Goal: Task Accomplishment & Management: Manage account settings

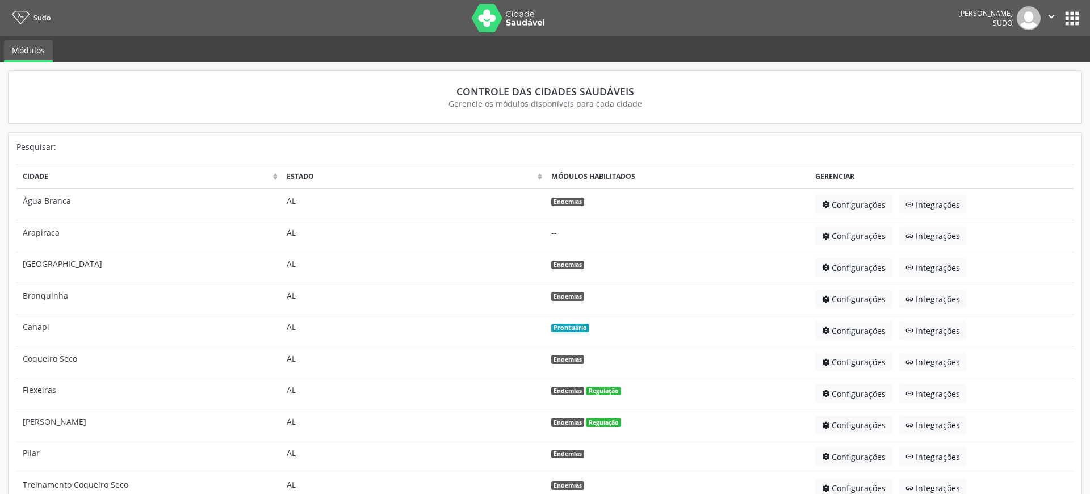
click at [1069, 19] on button "apps" at bounding box center [1072, 19] width 20 height 20
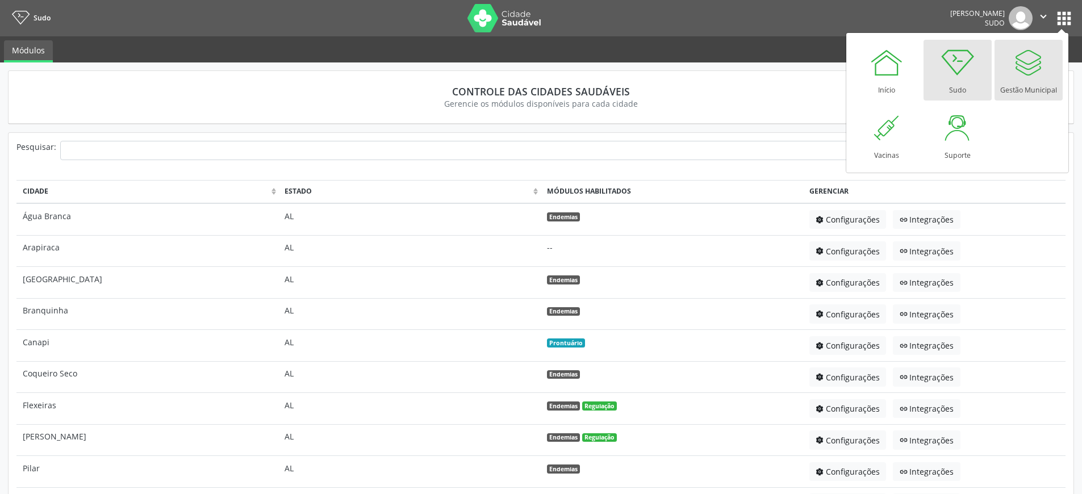
click at [1028, 80] on div "Gestão Municipal" at bounding box center [1028, 86] width 57 height 15
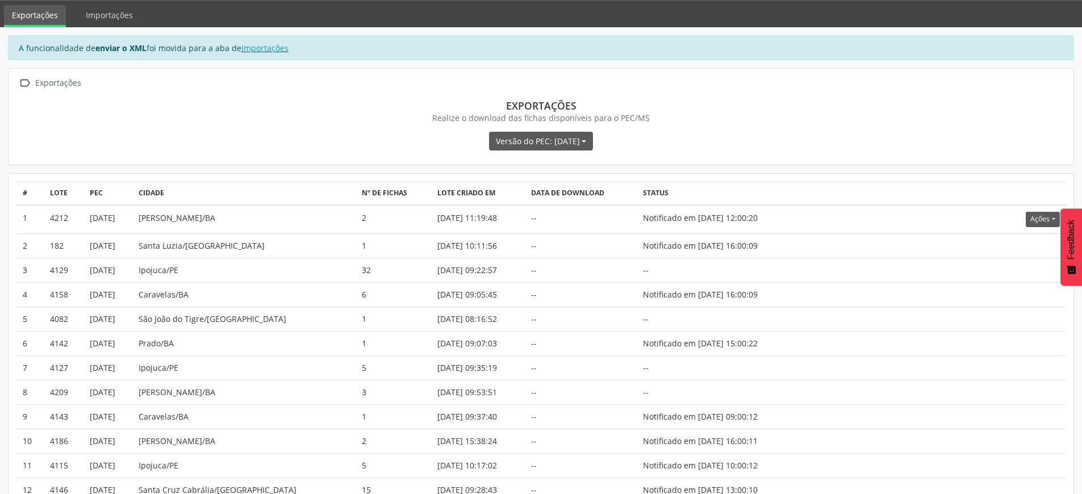
scroll to position [68, 0]
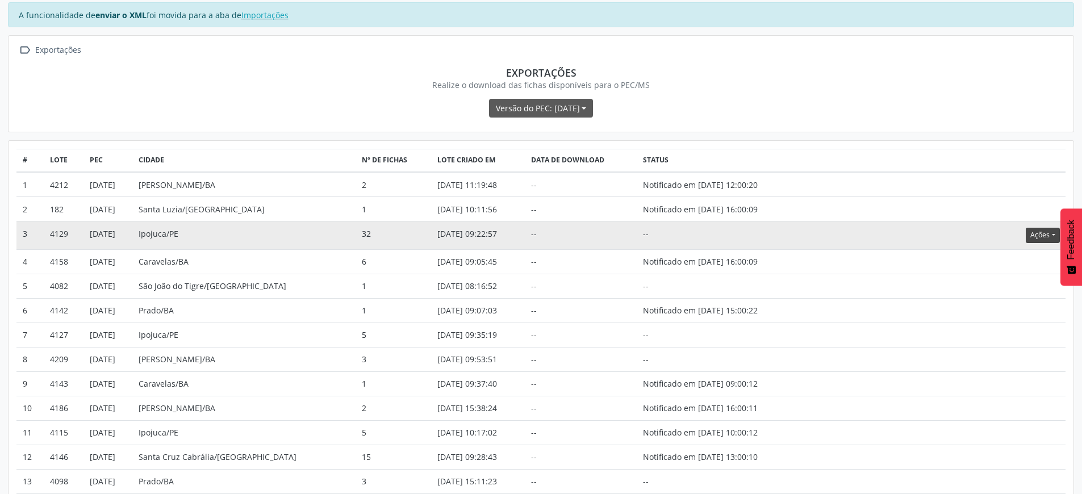
click at [1033, 235] on button "Ações" at bounding box center [1043, 235] width 34 height 15
click at [1015, 308] on link "Atualizar" at bounding box center [1019, 306] width 78 height 16
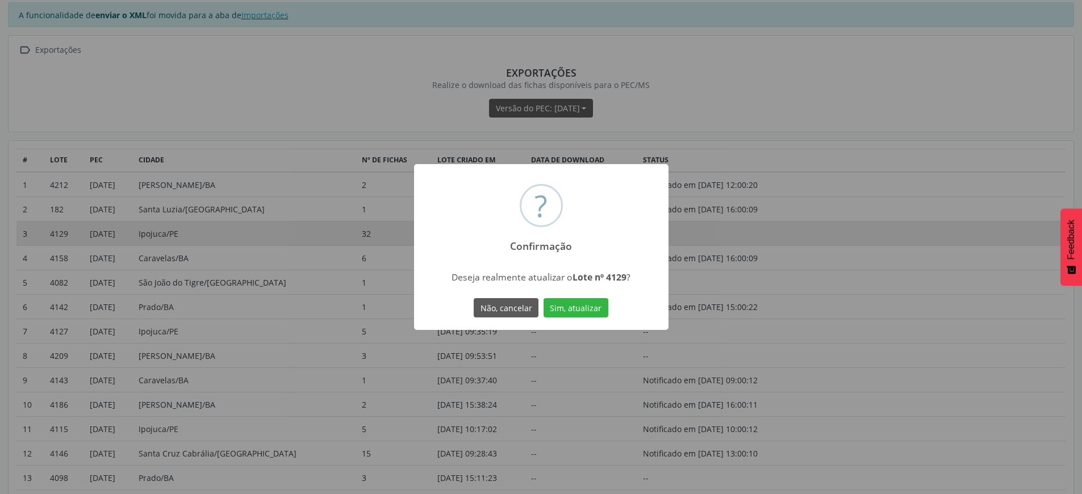
click at [606, 307] on div "Não, cancelar Sim, atualizar" at bounding box center [541, 308] width 140 height 24
click at [593, 307] on button "Sim, atualizar" at bounding box center [575, 307] width 65 height 19
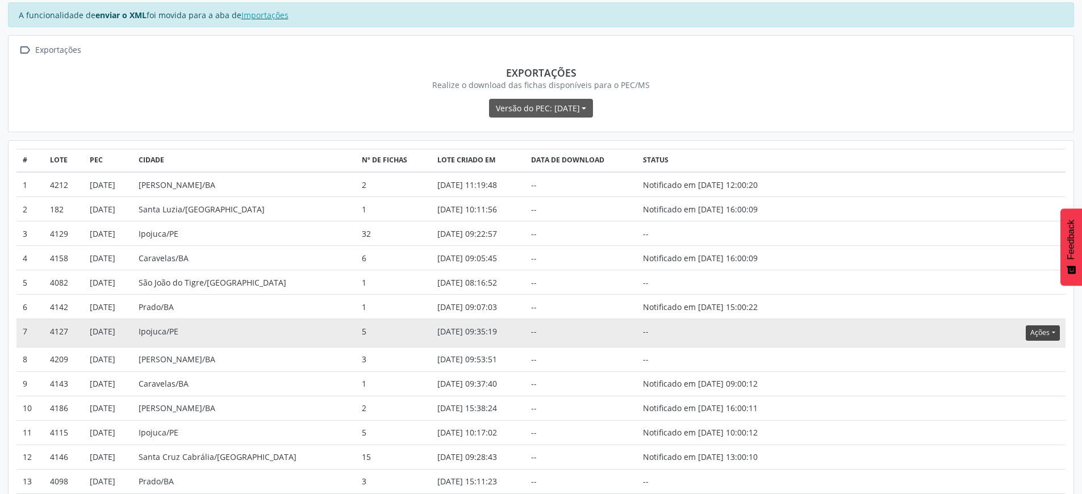
click at [1044, 338] on button "Ações" at bounding box center [1043, 332] width 34 height 15
click at [1010, 403] on link "Atualizar" at bounding box center [1019, 403] width 78 height 16
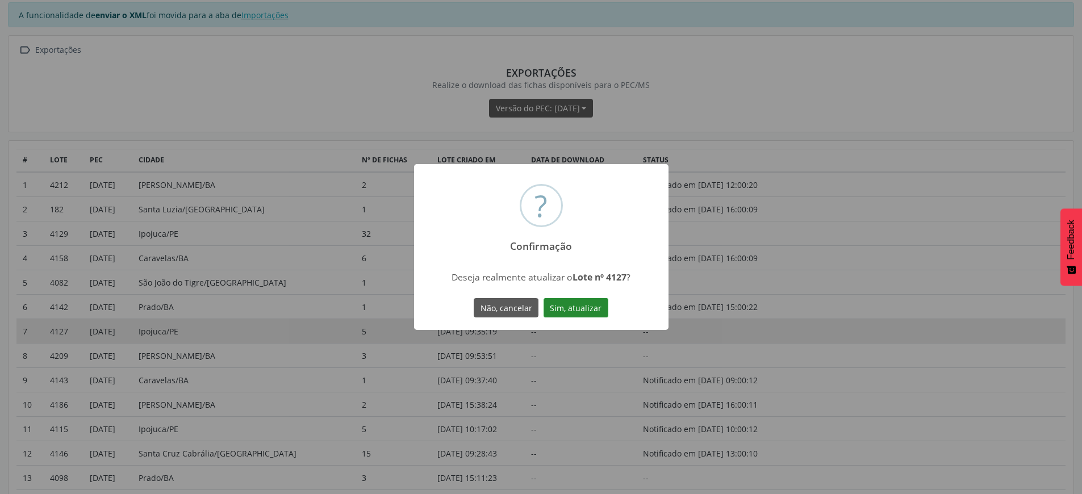
click at [589, 309] on button "Sim, atualizar" at bounding box center [575, 307] width 65 height 19
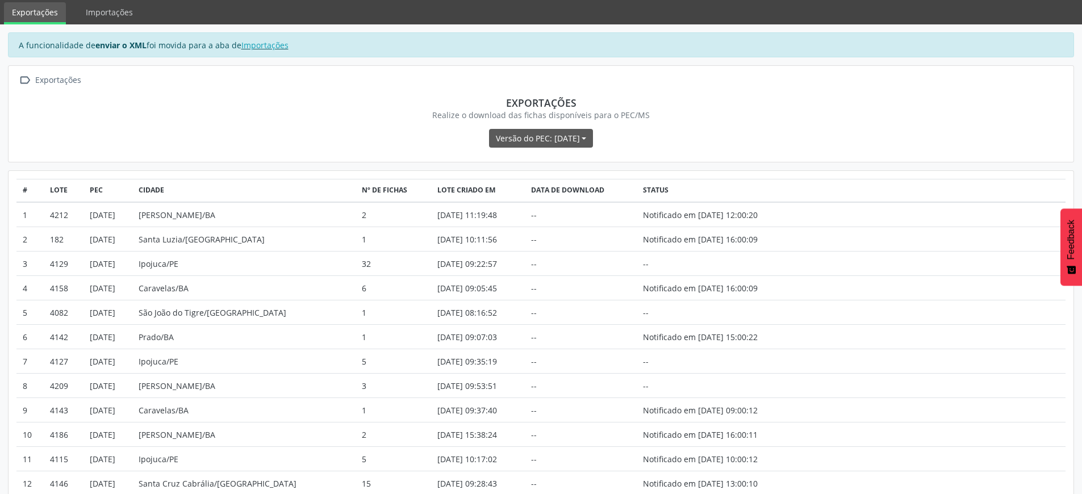
scroll to position [0, 0]
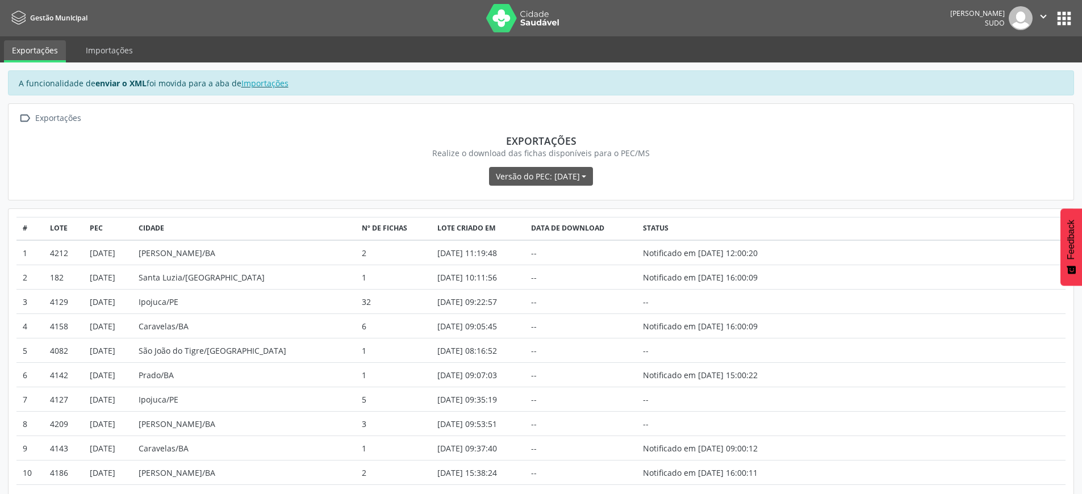
click at [1037, 19] on icon "" at bounding box center [1043, 16] width 12 height 12
click at [1018, 62] on link "Sair" at bounding box center [1014, 69] width 78 height 16
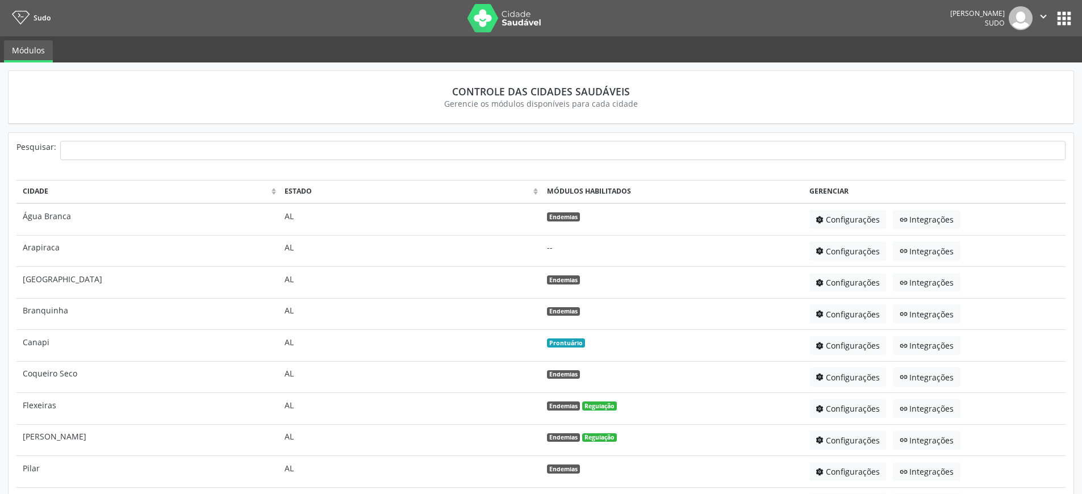
click at [1060, 23] on button "apps" at bounding box center [1064, 19] width 20 height 20
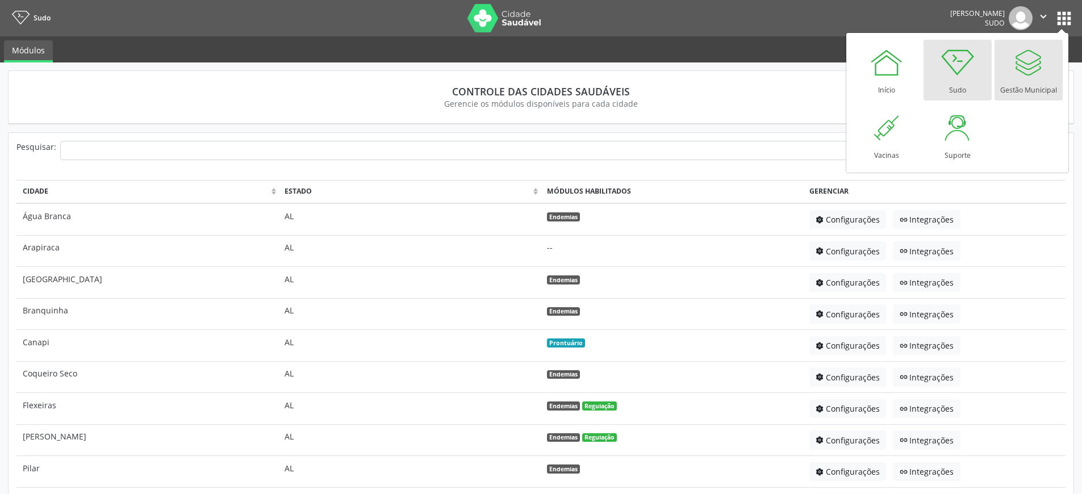
click at [1036, 83] on div "Gestão Municipal" at bounding box center [1028, 86] width 57 height 15
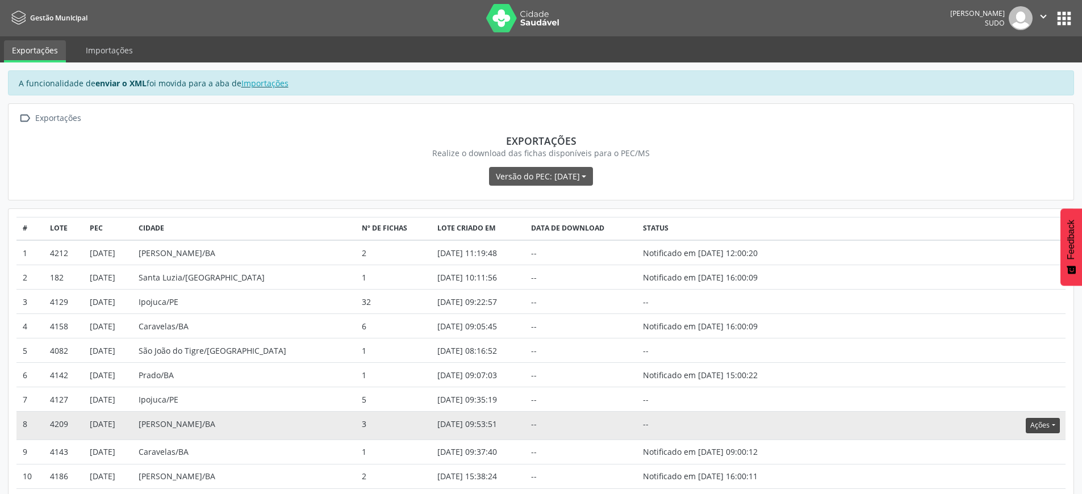
click at [1041, 424] on button "Ações" at bounding box center [1043, 425] width 34 height 15
click at [1033, 428] on button "Ações" at bounding box center [1043, 425] width 34 height 15
click at [1009, 403] on link "Atualizar" at bounding box center [1019, 405] width 78 height 16
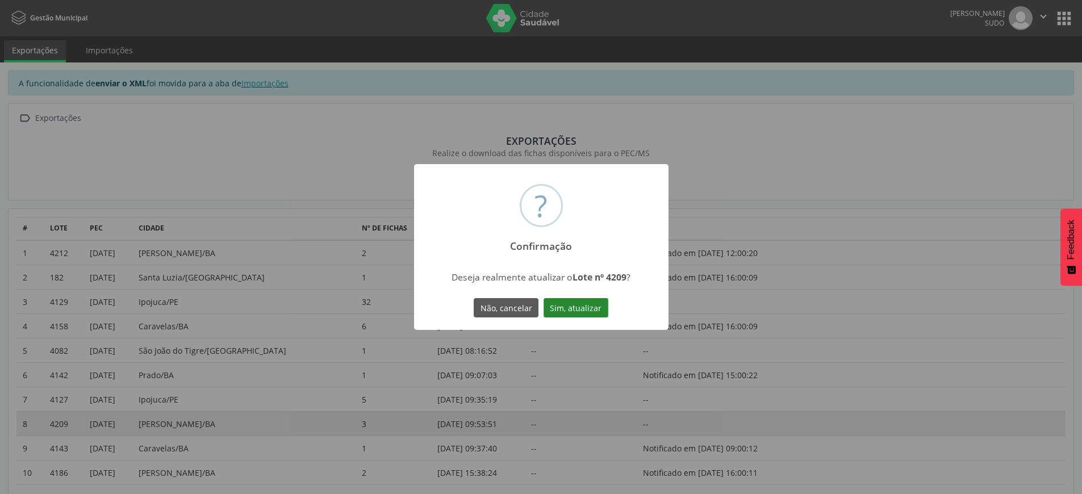
click at [597, 301] on button "Sim, atualizar" at bounding box center [575, 307] width 65 height 19
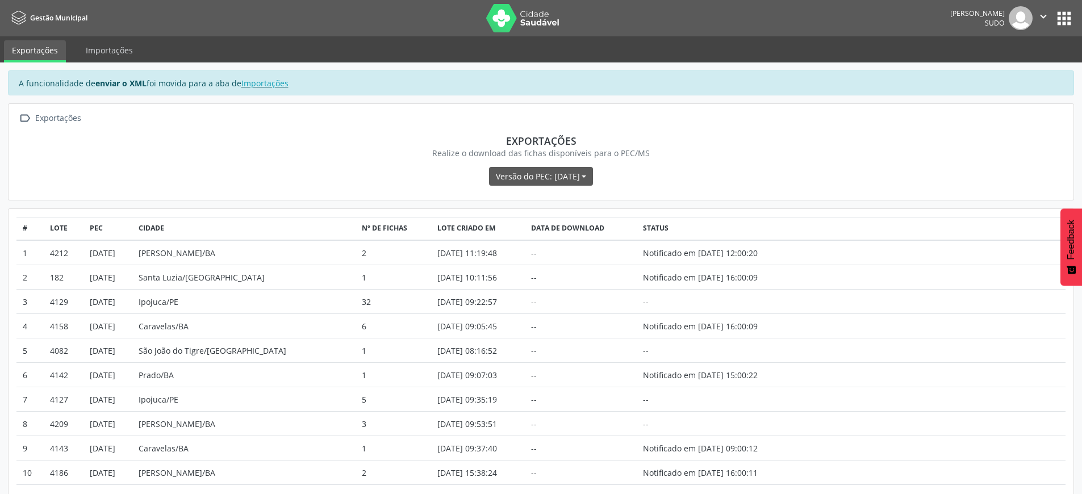
click at [1045, 21] on icon "" at bounding box center [1043, 16] width 12 height 12
click at [1011, 72] on link "Sair" at bounding box center [1014, 69] width 78 height 16
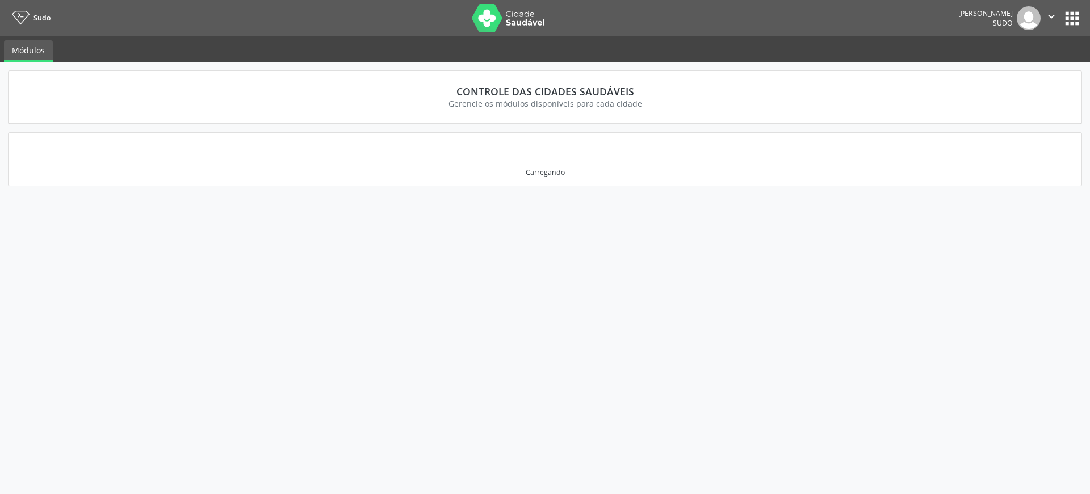
click at [1074, 19] on button "apps" at bounding box center [1072, 19] width 20 height 20
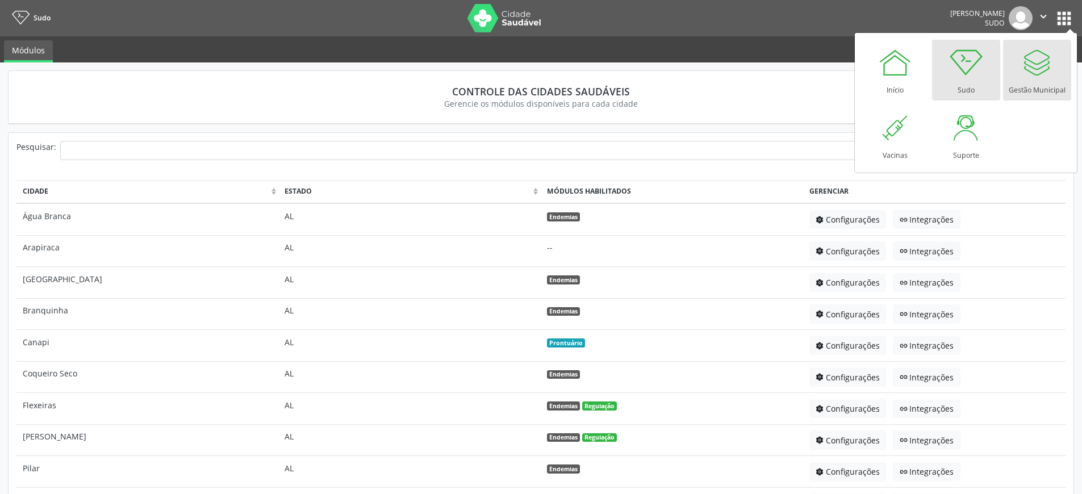
click at [1047, 76] on div at bounding box center [1037, 62] width 34 height 34
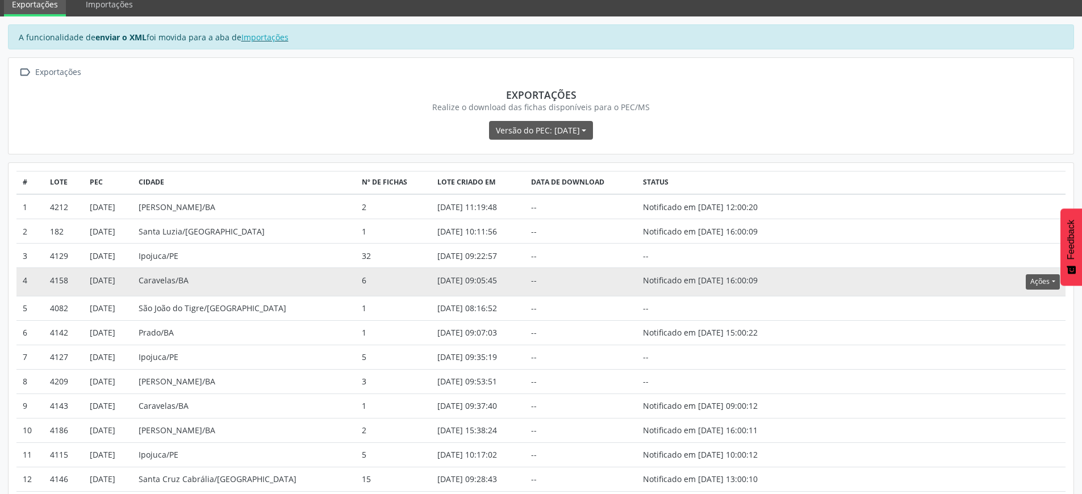
scroll to position [136, 0]
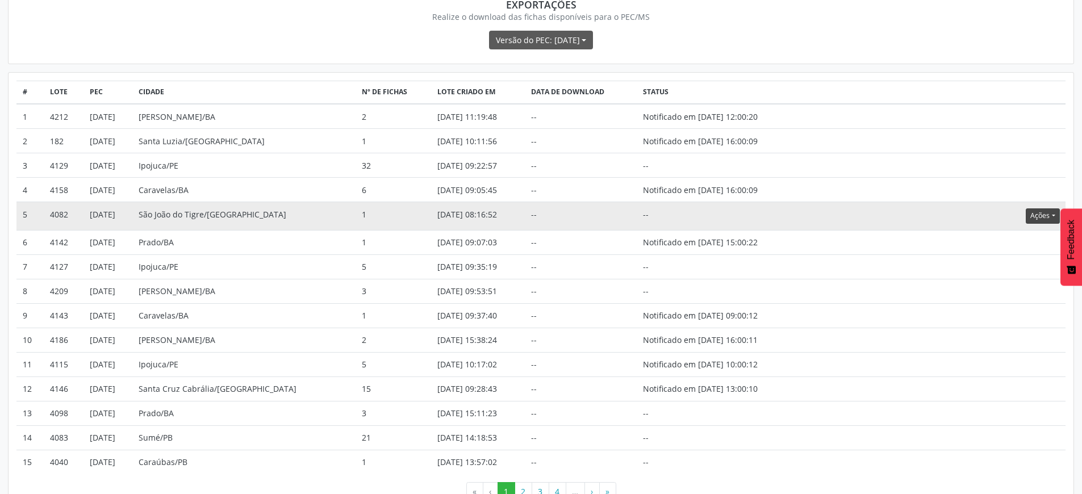
click at [1041, 214] on button "Ações" at bounding box center [1043, 215] width 34 height 15
click at [1006, 286] on link "Atualizar" at bounding box center [1019, 286] width 78 height 16
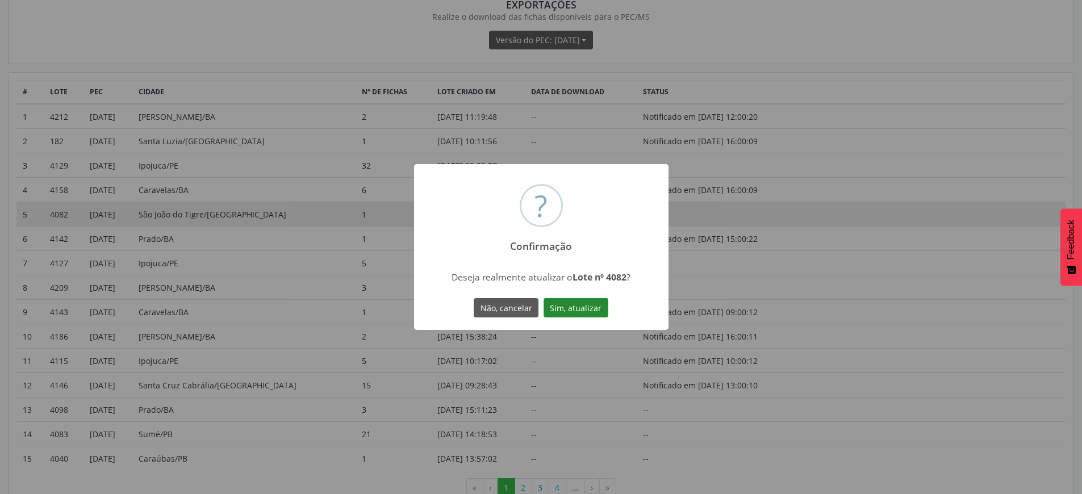
click at [579, 309] on button "Sim, atualizar" at bounding box center [575, 307] width 65 height 19
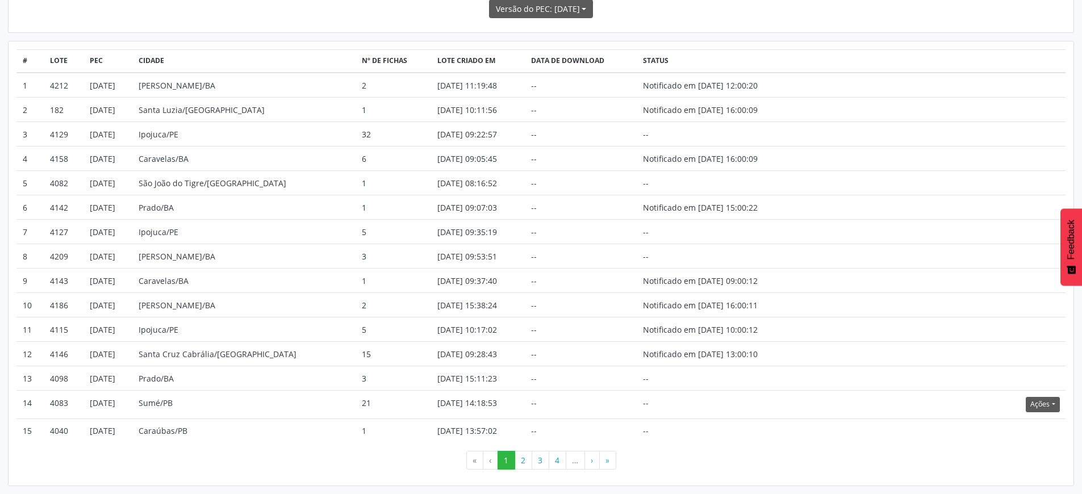
scroll to position [164, 0]
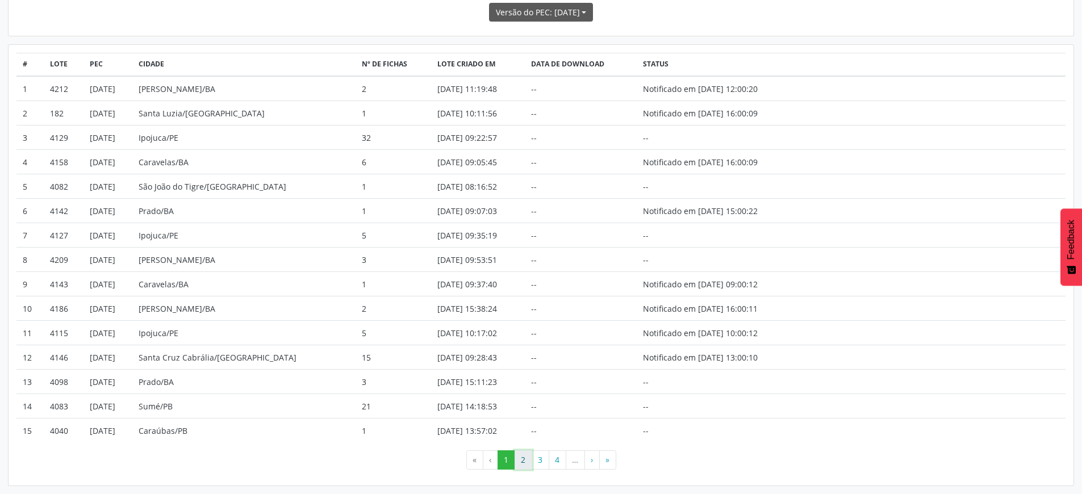
click at [521, 458] on button "2" at bounding box center [523, 459] width 18 height 19
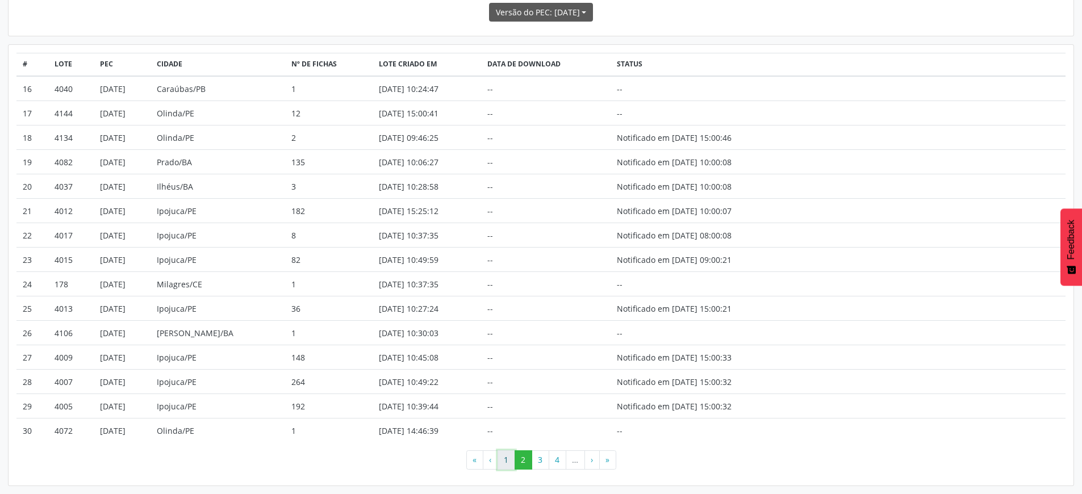
click at [509, 466] on button "1" at bounding box center [506, 459] width 18 height 19
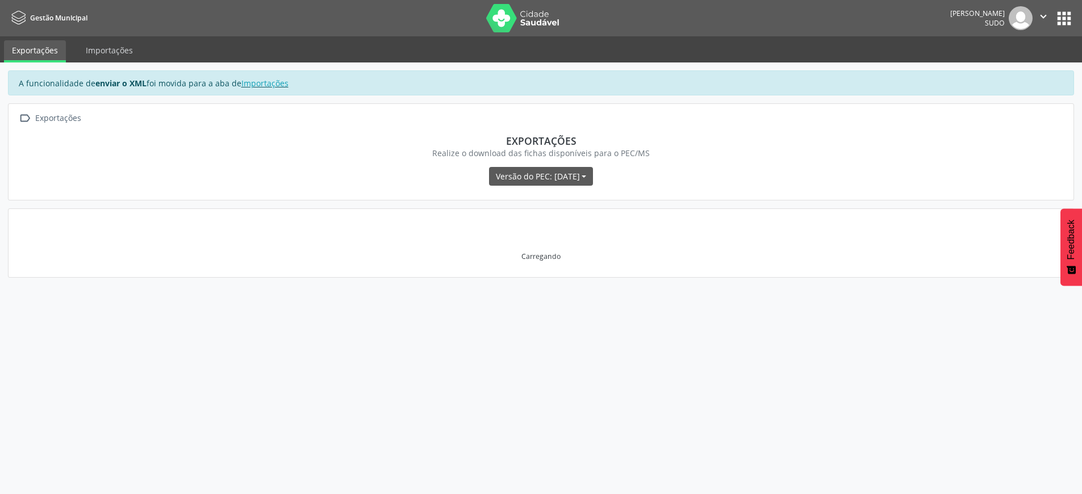
scroll to position [0, 0]
